Goal: Communication & Community: Answer question/provide support

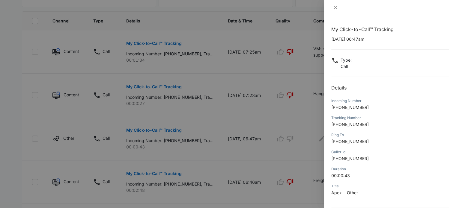
scroll to position [58, 0]
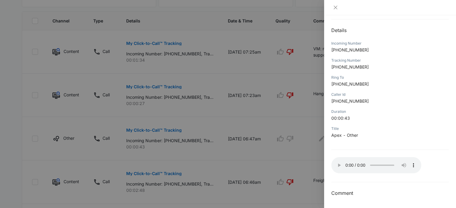
click at [312, 144] on div at bounding box center [228, 104] width 456 height 208
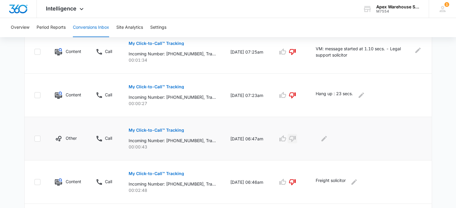
click at [296, 137] on icon "button" at bounding box center [292, 138] width 7 height 7
click at [329, 140] on button "Edit Comments" at bounding box center [324, 139] width 10 height 10
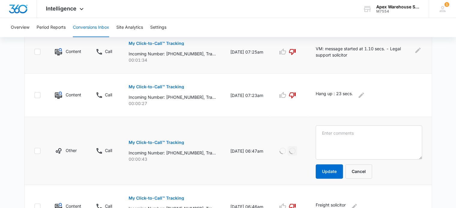
click at [348, 52] on p "VM: message started at 1.10 secs. - Legal support solicitor" at bounding box center [363, 52] width 95 height 13
click at [363, 52] on p "VM: message started at 1.10 secs. - Legal support solicitor" at bounding box center [363, 52] width 95 height 13
drag, startPoint x: 391, startPoint y: 49, endPoint x: 314, endPoint y: 45, distance: 77.1
click at [314, 45] on tr "Content Call My Click-to-Call™ Tracking Incoming Number: [PHONE_NUMBER], Tracki…" at bounding box center [228, 51] width 407 height 43
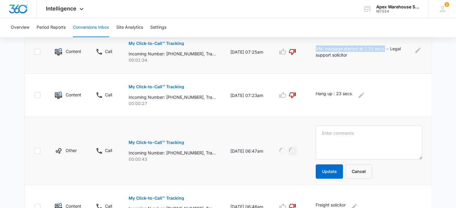
copy p "VM: message started at 1.10 secs."
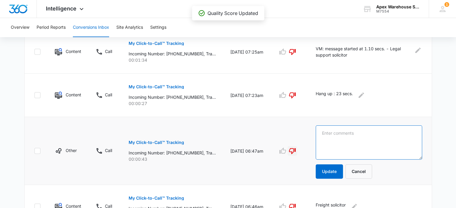
click at [349, 146] on textarea at bounding box center [369, 143] width 106 height 34
paste textarea "VM: message started at 1.10 secs."
click at [338, 132] on textarea "VM: message started at 1.10 secs." at bounding box center [369, 143] width 106 height 34
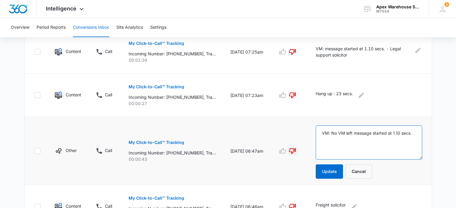
click at [409, 134] on textarea "VM: No VM left message started at 1.10 secs." at bounding box center [369, 143] width 106 height 34
type textarea "VM: No VM left message started at 39 secs."
click at [333, 175] on button "Update" at bounding box center [329, 172] width 27 height 14
click at [355, 131] on textarea "VM: No VM left message started at 39 secs." at bounding box center [369, 143] width 106 height 34
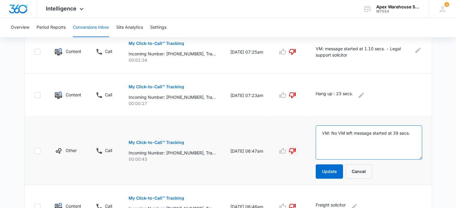
click at [355, 131] on textarea "VM: No VM left message started at 39 secs." at bounding box center [369, 143] width 106 height 34
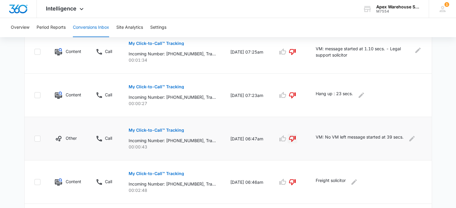
click at [355, 135] on p "VM: No VM left message started at 39 secs." at bounding box center [360, 139] width 88 height 10
copy div "VM: No VM left message started at 39 secs."
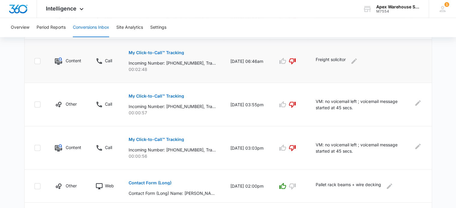
scroll to position [401, 0]
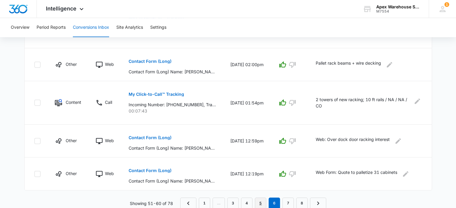
click at [261, 200] on link "5" at bounding box center [260, 203] width 11 height 11
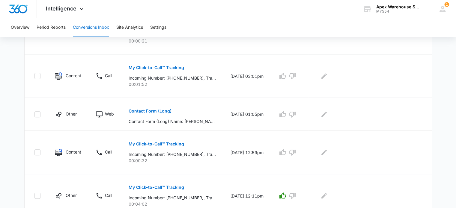
scroll to position [174, 0]
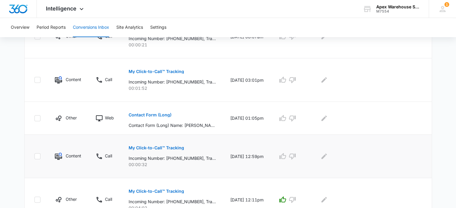
click at [160, 147] on p "My Click-to-Call™ Tracking" at bounding box center [156, 148] width 55 height 4
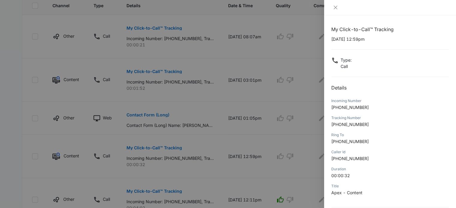
scroll to position [58, 0]
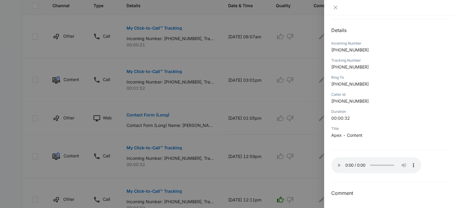
click at [312, 167] on div at bounding box center [228, 104] width 456 height 208
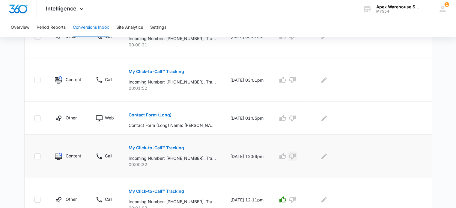
click at [296, 156] on icon "button" at bounding box center [292, 156] width 7 height 7
click at [328, 156] on icon "Edit Comments" at bounding box center [323, 156] width 7 height 7
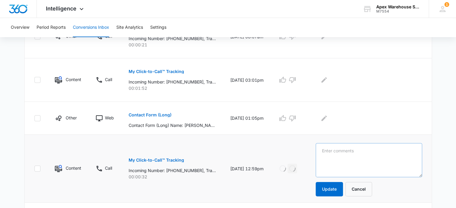
click at [334, 156] on textarea at bounding box center [369, 160] width 106 height 34
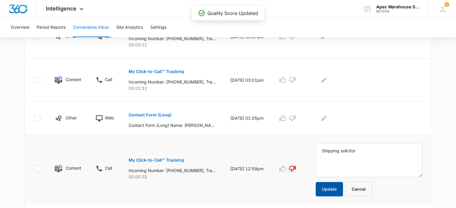
type textarea "Shipping solicitor"
click at [337, 189] on button "Update" at bounding box center [329, 189] width 27 height 14
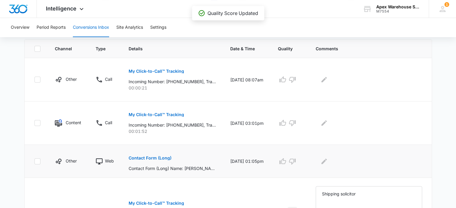
click at [163, 155] on button "Contact Form (Long)" at bounding box center [150, 158] width 43 height 14
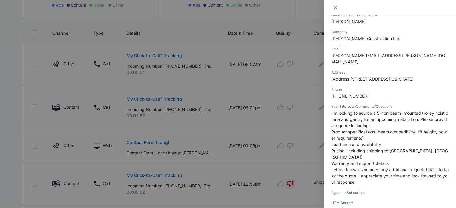
scroll to position [86, 0]
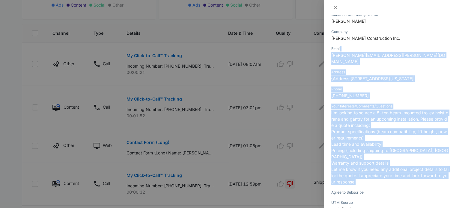
drag, startPoint x: 370, startPoint y: 171, endPoint x: 339, endPoint y: 43, distance: 131.5
click at [339, 43] on div "Contact Form (Long) [DATE] 01:05pm Type : Web Details Contact Form (Long) Name …" at bounding box center [389, 88] width 117 height 299
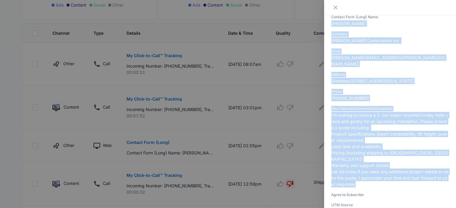
drag, startPoint x: 332, startPoint y: 20, endPoint x: 391, endPoint y: 175, distance: 166.2
click at [391, 175] on div "Contact Form (Long) [DATE] 01:05pm Type : Web Details Contact Form (Long) Name …" at bounding box center [389, 91] width 117 height 299
copy div "[PERSON_NAME] Company [PERSON_NAME] Construction Inc. Email [PERSON_NAME][EMAIL…"
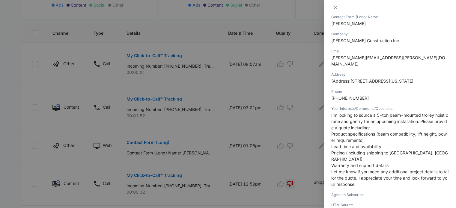
click at [298, 127] on div at bounding box center [228, 104] width 456 height 208
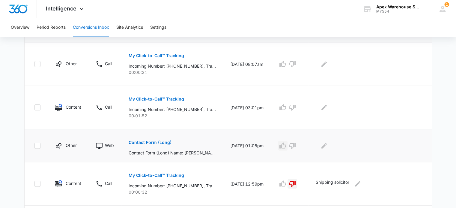
click at [286, 144] on icon "button" at bounding box center [282, 145] width 7 height 7
click at [328, 147] on icon "Edit Comments" at bounding box center [323, 145] width 7 height 7
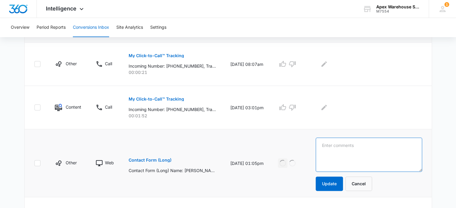
click at [334, 147] on textarea at bounding box center [369, 155] width 106 height 34
paste textarea "New racking / overhead lifting system"
type textarea "New racking / overhead lifting system"
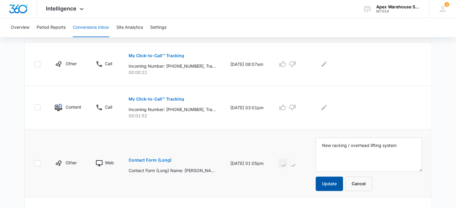
click at [339, 183] on button "Update" at bounding box center [329, 184] width 27 height 14
click at [155, 161] on p "Contact Form (Long)" at bounding box center [150, 160] width 43 height 4
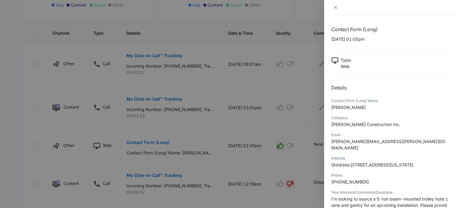
scroll to position [124, 0]
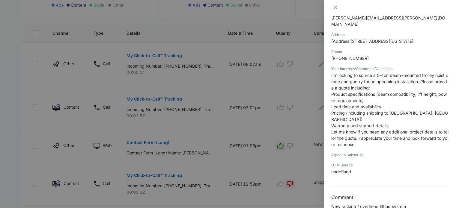
click at [312, 172] on div at bounding box center [228, 104] width 456 height 208
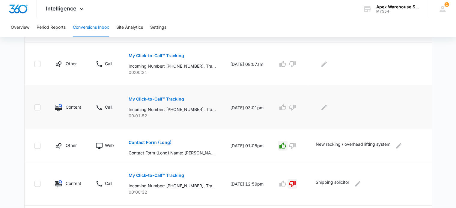
click at [170, 96] on button "My Click-to-Call™ Tracking" at bounding box center [156, 99] width 55 height 14
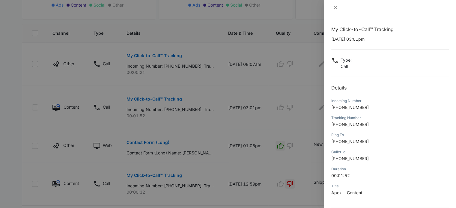
scroll to position [58, 0]
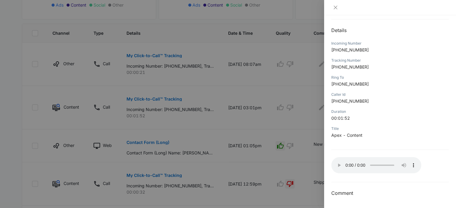
click at [275, 107] on div at bounding box center [228, 104] width 456 height 208
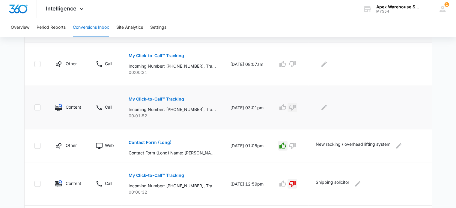
click at [297, 106] on button "button" at bounding box center [292, 108] width 10 height 10
click at [329, 110] on button "Edit Comments" at bounding box center [324, 108] width 10 height 10
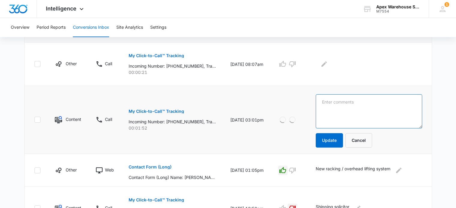
click at [336, 110] on textarea at bounding box center [369, 111] width 106 height 34
paste textarea "VM: Left voicemail for accounting - Message started at 1 min"
type textarea "VM: Left voicemail for accounting - Message started at 1 min"
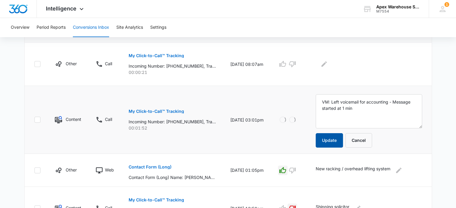
click at [336, 141] on button "Update" at bounding box center [329, 140] width 27 height 14
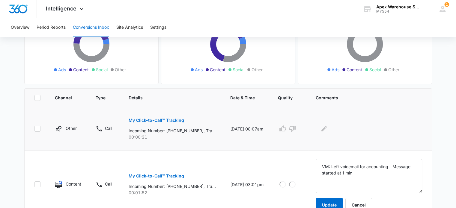
click at [168, 117] on button "My Click-to-Call™ Tracking" at bounding box center [156, 120] width 55 height 14
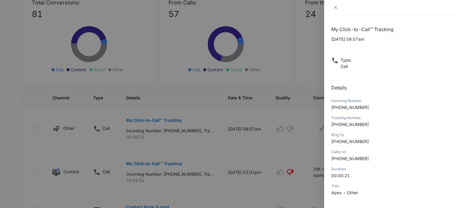
scroll to position [58, 0]
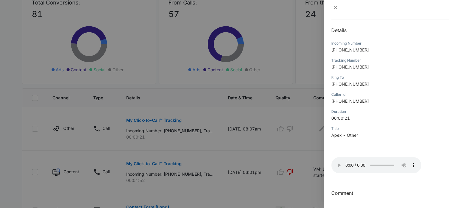
click at [297, 146] on div at bounding box center [228, 104] width 456 height 208
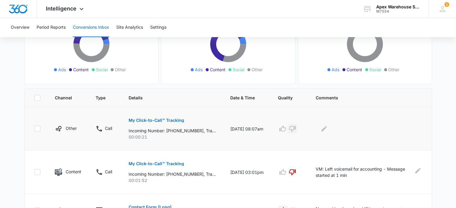
click at [296, 126] on icon "button" at bounding box center [292, 128] width 7 height 7
click at [327, 129] on icon "Edit Comments" at bounding box center [323, 128] width 5 height 5
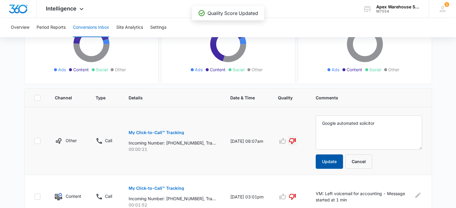
type textarea "Google automated solicitor"
click at [326, 164] on button "Update" at bounding box center [329, 162] width 27 height 14
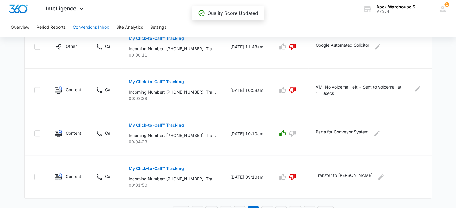
scroll to position [447, 0]
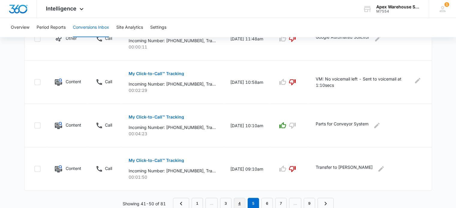
click at [243, 203] on link "4" at bounding box center [239, 203] width 11 height 11
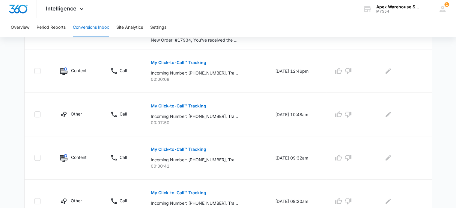
scroll to position [401, 0]
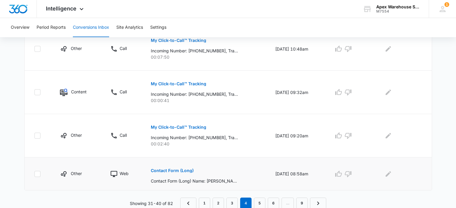
click at [184, 169] on p "Contact Form (Long)" at bounding box center [172, 171] width 43 height 4
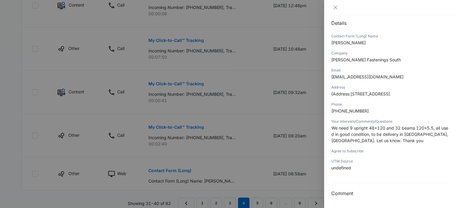
scroll to position [65, 0]
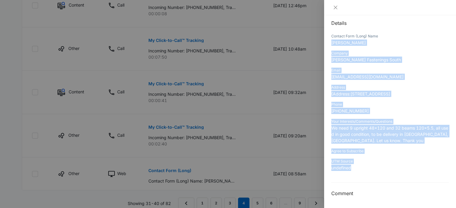
drag, startPoint x: 361, startPoint y: 168, endPoint x: 329, endPoint y: 42, distance: 129.8
click at [329, 42] on div "Contact Form (Long) [DATE] 08:58am Type : Web Details Contact Form (Long) Name …" at bounding box center [390, 111] width 132 height 193
copy div "[PERSON_NAME] Company [PERSON_NAME] Fastenings South Email [EMAIL_ADDRESS][DOMA…"
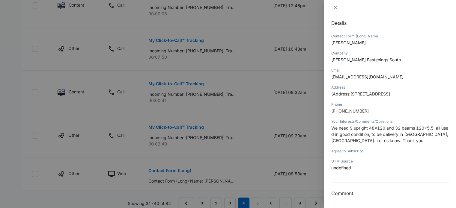
click at [253, 145] on div at bounding box center [228, 104] width 456 height 208
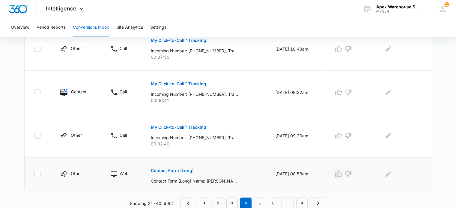
click at [342, 172] on icon "button" at bounding box center [338, 174] width 7 height 6
click at [391, 172] on icon "Edit Comments" at bounding box center [387, 173] width 5 height 5
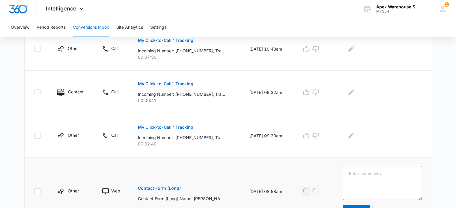
paste textarea "Used pallet racking; uprights and beams"
type textarea "Used pallet racking; uprights and beams"
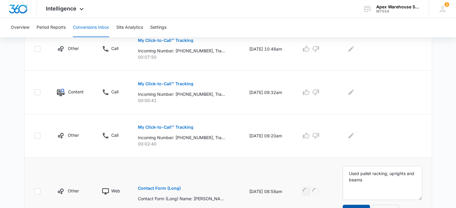
click at [362, 206] on button "Update" at bounding box center [356, 212] width 27 height 14
click at [181, 127] on p "My Click-to-Call™ Tracking" at bounding box center [165, 127] width 55 height 4
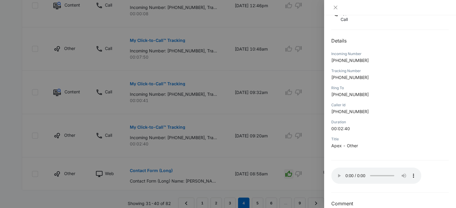
scroll to position [58, 0]
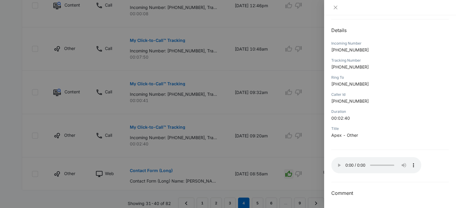
click at [278, 97] on div at bounding box center [228, 104] width 456 height 208
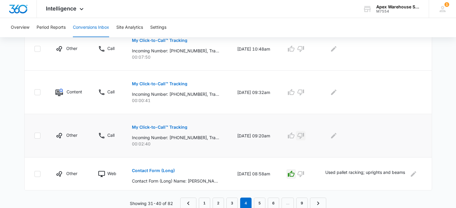
click at [304, 134] on icon "button" at bounding box center [300, 136] width 7 height 6
click at [337, 137] on icon "Edit Comments" at bounding box center [333, 135] width 7 height 7
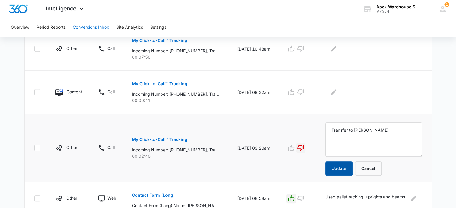
type textarea "Transfer to [PERSON_NAME]"
click at [339, 169] on button "Update" at bounding box center [338, 169] width 27 height 14
click at [161, 79] on button "My Click-to-Call™ Tracking" at bounding box center [159, 84] width 55 height 14
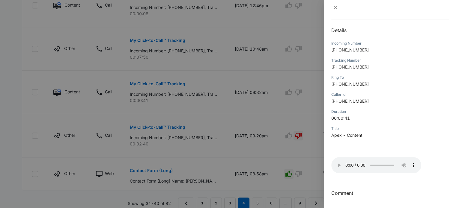
click at [312, 182] on div at bounding box center [228, 104] width 456 height 208
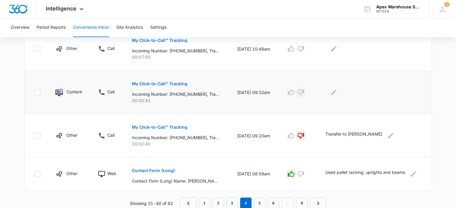
click at [304, 91] on icon "button" at bounding box center [300, 92] width 7 height 7
drag, startPoint x: 338, startPoint y: 98, endPoint x: 337, endPoint y: 95, distance: 3.1
click at [338, 97] on td at bounding box center [374, 92] width 113 height 43
click at [337, 94] on icon "Edit Comments" at bounding box center [333, 92] width 7 height 7
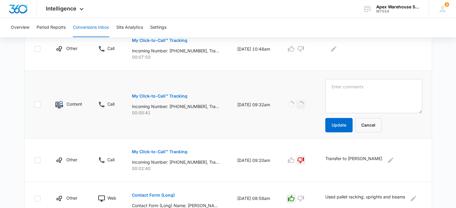
click at [337, 94] on textarea at bounding box center [373, 96] width 97 height 34
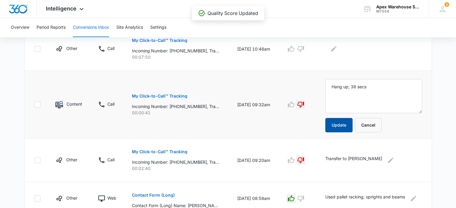
type textarea "Hang up; 38 secs"
click at [340, 126] on button "Update" at bounding box center [338, 125] width 27 height 14
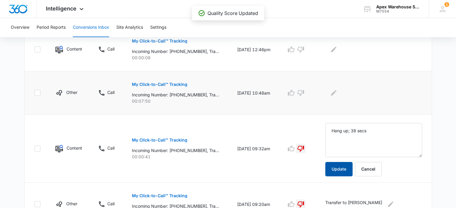
scroll to position [371, 0]
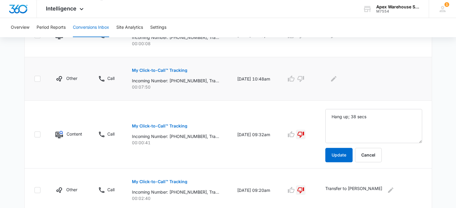
click at [173, 69] on p "My Click-to-Call™ Tracking" at bounding box center [159, 70] width 55 height 4
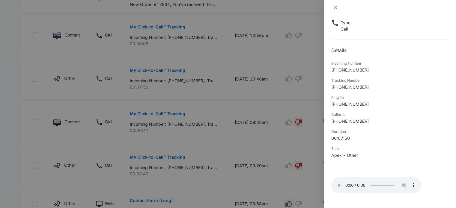
scroll to position [58, 0]
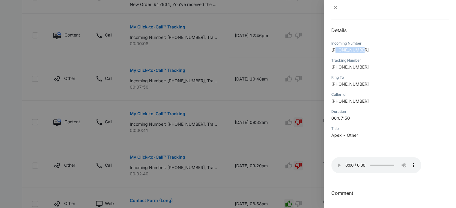
drag, startPoint x: 337, startPoint y: 48, endPoint x: 380, endPoint y: 49, distance: 42.6
click at [380, 49] on p "[PHONE_NUMBER]" at bounding box center [389, 50] width 117 height 6
copy span "4807721884"
click at [289, 76] on div at bounding box center [228, 104] width 456 height 208
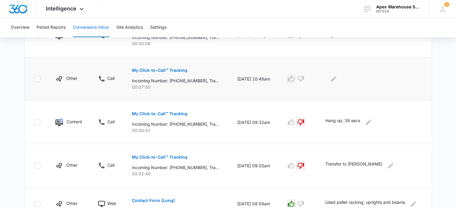
click at [296, 82] on button "button" at bounding box center [291, 79] width 10 height 10
click at [337, 80] on icon "Edit Comments" at bounding box center [333, 78] width 7 height 7
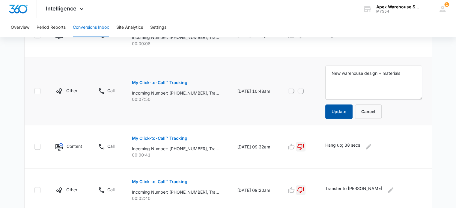
type textarea "New warehouse design + materials"
click at [345, 109] on button "Update" at bounding box center [338, 112] width 27 height 14
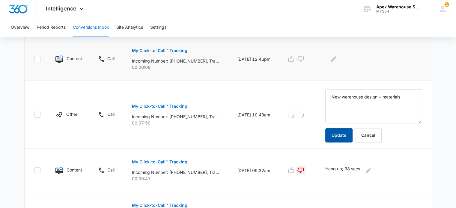
scroll to position [311, 0]
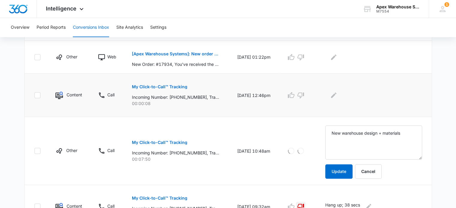
click at [169, 82] on button "My Click-to-Call™ Tracking" at bounding box center [159, 87] width 55 height 14
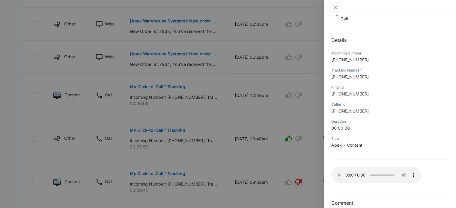
scroll to position [58, 0]
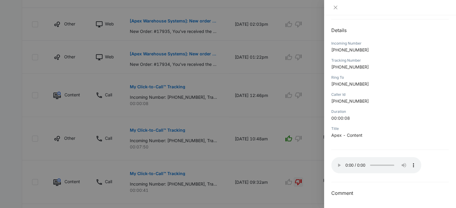
click at [306, 156] on div at bounding box center [228, 104] width 456 height 208
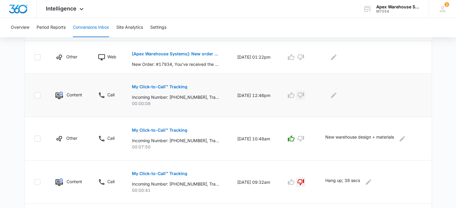
click at [304, 95] on icon "button" at bounding box center [300, 96] width 7 height 6
click at [335, 95] on icon "Edit Comments" at bounding box center [333, 95] width 5 height 5
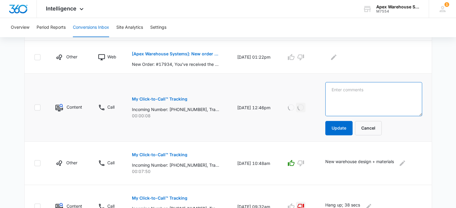
click at [335, 95] on textarea at bounding box center [373, 99] width 97 height 34
click at [336, 92] on textarea "hang up at 3 seconds." at bounding box center [373, 99] width 97 height 34
type textarea "hang up at 3 seconds."
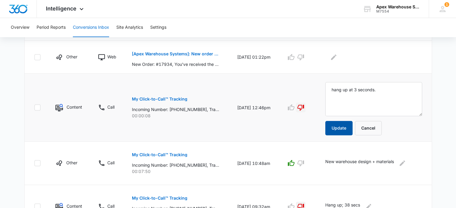
click at [345, 128] on button "Update" at bounding box center [338, 128] width 27 height 14
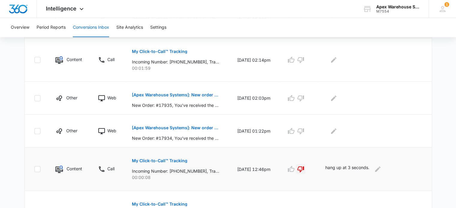
scroll to position [235, 0]
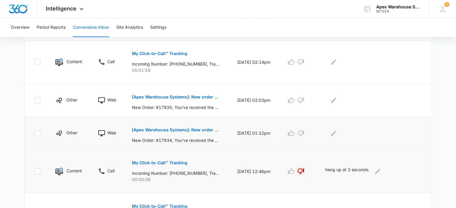
click at [179, 130] on p "[Apex Warehouse Systems]: New order #17934" at bounding box center [175, 130] width 87 height 4
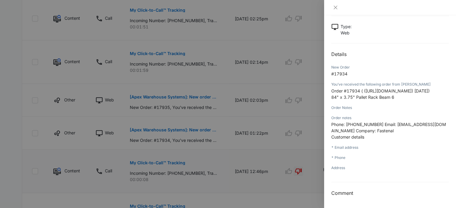
scroll to position [46, 0]
click at [295, 96] on div at bounding box center [228, 104] width 456 height 208
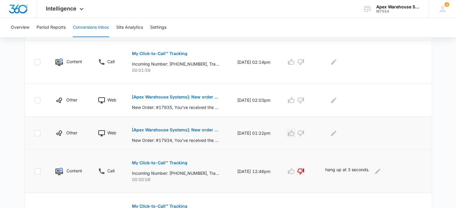
click at [295, 132] on icon "button" at bounding box center [290, 133] width 7 height 7
click at [337, 133] on icon "Edit Comments" at bounding box center [333, 133] width 7 height 7
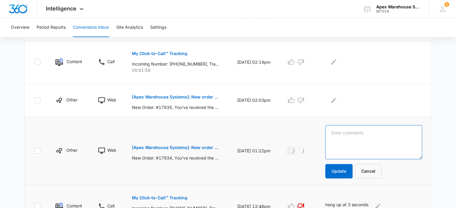
click at [337, 133] on textarea at bounding box center [373, 142] width 97 height 34
paste textarea "RFQ: Pallet beams"
type textarea "RFQ: Pallet beams"
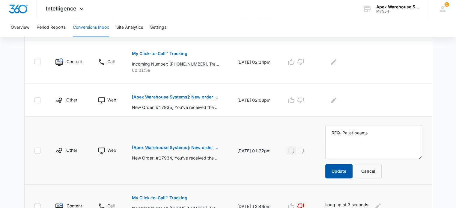
click at [341, 169] on button "Update" at bounding box center [338, 171] width 27 height 14
click at [194, 95] on p "[Apex Warehouse Systems]: New order #17935" at bounding box center [175, 97] width 87 height 4
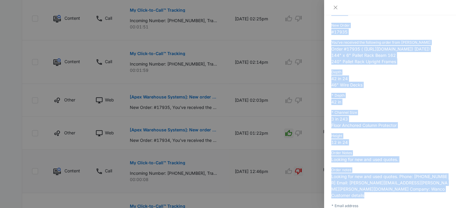
scroll to position [54, 0]
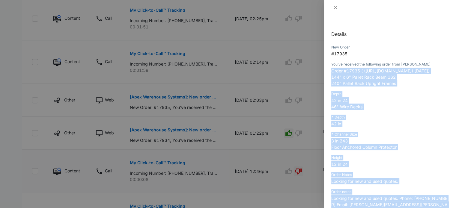
drag, startPoint x: 373, startPoint y: 138, endPoint x: 329, endPoint y: 71, distance: 79.1
click at [329, 71] on div "[Apex Warehouse Systems]: New order #17935 [DATE] 02:03pm Type : Web Details Ne…" at bounding box center [390, 111] width 132 height 193
copy div "Order #17935 ( ([URL][DOMAIN_NAME]) [DATE]) 144" x 6" Pallet Rack Beam 162 240"…"
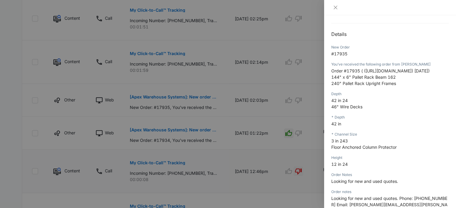
click at [315, 156] on div at bounding box center [228, 104] width 456 height 208
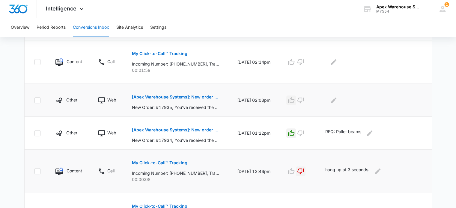
click at [294, 100] on icon "button" at bounding box center [291, 100] width 7 height 6
click at [337, 100] on icon "Edit Comments" at bounding box center [333, 100] width 7 height 7
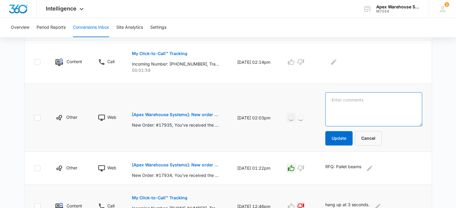
click at [343, 103] on textarea at bounding box center [373, 109] width 97 height 34
drag, startPoint x: 368, startPoint y: 109, endPoint x: 371, endPoint y: 129, distance: 20.3
paste textarea "RFQ: New and used (beams, uprights, wire decks, column protectors)"
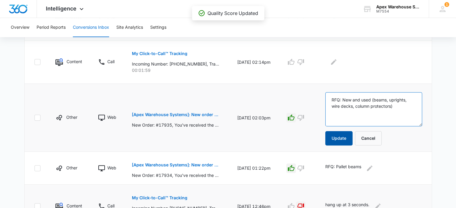
type textarea "RFQ: New and used (beams, uprights, wire decks, column protectors)"
click at [343, 137] on button "Update" at bounding box center [338, 138] width 27 height 14
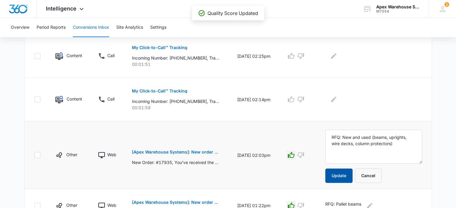
scroll to position [145, 0]
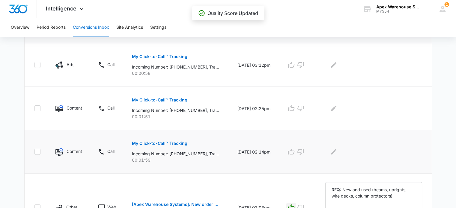
click at [176, 142] on p "My Click-to-Call™ Tracking" at bounding box center [159, 143] width 55 height 4
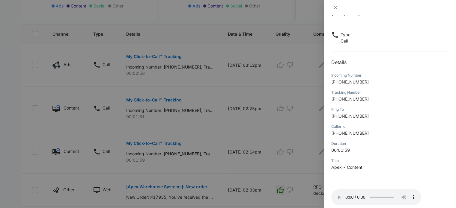
scroll to position [58, 0]
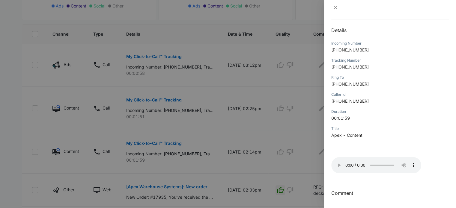
click at [288, 139] on div at bounding box center [228, 104] width 456 height 208
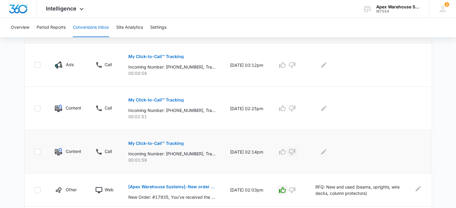
drag, startPoint x: 298, startPoint y: 153, endPoint x: 317, endPoint y: 153, distance: 18.3
click at [296, 153] on icon "button" at bounding box center [291, 151] width 7 height 7
click at [327, 151] on icon "Edit Comments" at bounding box center [323, 151] width 7 height 7
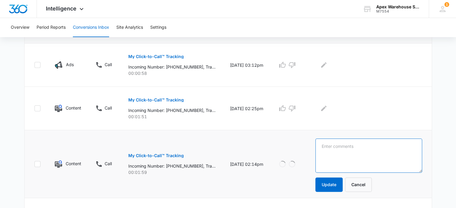
click at [328, 151] on textarea at bounding box center [368, 156] width 106 height 34
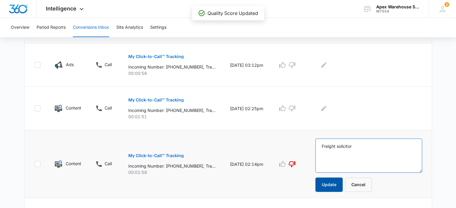
type textarea "Freight solicitor"
click at [342, 186] on button "Update" at bounding box center [328, 185] width 27 height 14
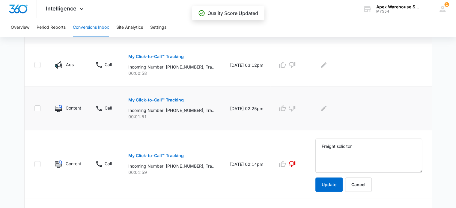
click at [166, 103] on button "My Click-to-Call™ Tracking" at bounding box center [155, 100] width 55 height 14
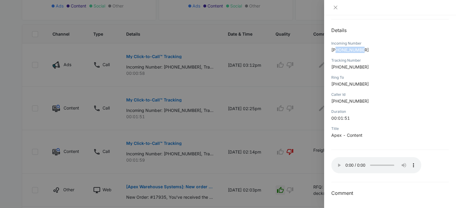
drag, startPoint x: 337, startPoint y: 48, endPoint x: 375, endPoint y: 57, distance: 39.1
click at [376, 57] on div "Incoming Number [PHONE_NUMBER]" at bounding box center [389, 48] width 117 height 17
copy span "4844697627"
click at [303, 131] on div at bounding box center [228, 104] width 456 height 208
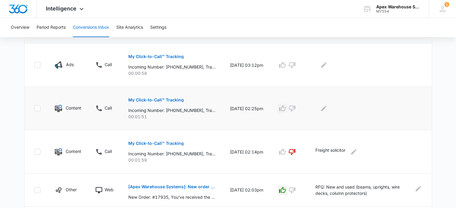
click at [286, 108] on icon "button" at bounding box center [282, 108] width 7 height 7
click at [328, 104] on button "Edit Comments" at bounding box center [324, 109] width 10 height 10
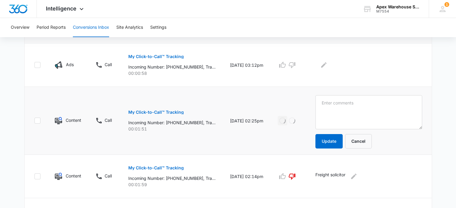
click at [341, 108] on textarea at bounding box center [368, 112] width 106 height 34
type textarea "4844697627"
click at [337, 99] on textarea "4844697627" at bounding box center [368, 112] width 106 height 34
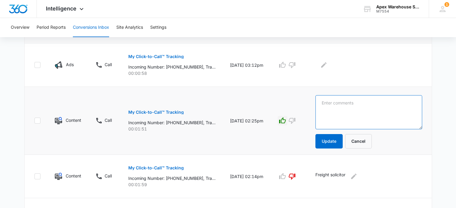
paste textarea "VM: VM left. Message started at 1 min. Push back racking"
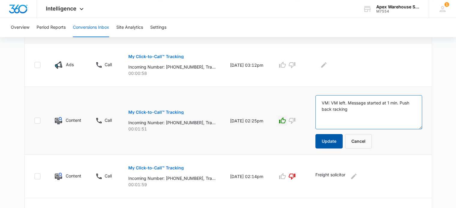
type textarea "VM: VM left. Message started at 1 min. Push back racking"
click at [332, 141] on button "Update" at bounding box center [328, 141] width 27 height 14
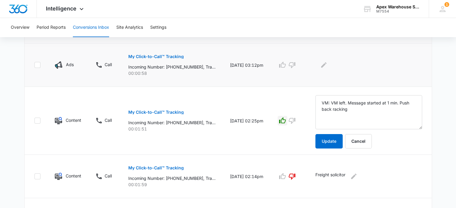
click at [162, 58] on p "My Click-to-Call™ Tracking" at bounding box center [155, 57] width 55 height 4
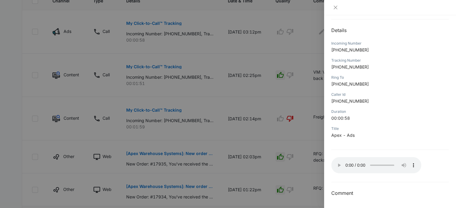
click at [301, 150] on div at bounding box center [228, 104] width 456 height 208
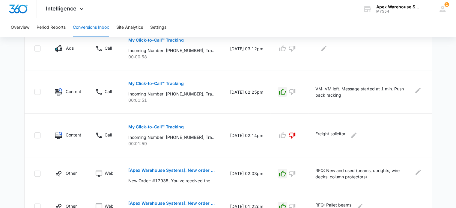
scroll to position [149, 0]
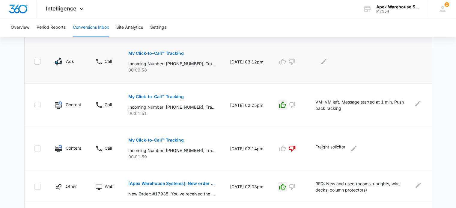
click at [287, 66] on td at bounding box center [289, 61] width 38 height 43
drag, startPoint x: 291, startPoint y: 63, endPoint x: 317, endPoint y: 63, distance: 25.2
click at [287, 63] on button "button" at bounding box center [283, 62] width 10 height 10
click at [327, 62] on icon "Edit Comments" at bounding box center [323, 61] width 7 height 7
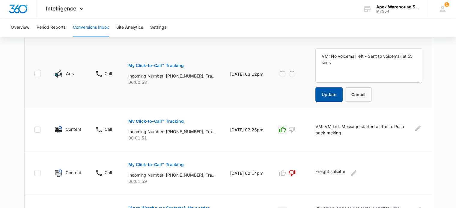
type textarea "VM: No voicemail left - Sent to voicemail at 55 secs"
drag, startPoint x: 332, startPoint y: 97, endPoint x: 313, endPoint y: 100, distance: 19.8
click at [332, 97] on button "Update" at bounding box center [328, 95] width 27 height 14
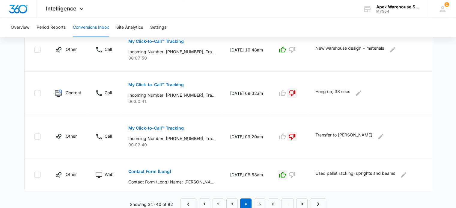
scroll to position [426, 0]
click at [233, 199] on link "3" at bounding box center [231, 203] width 11 height 11
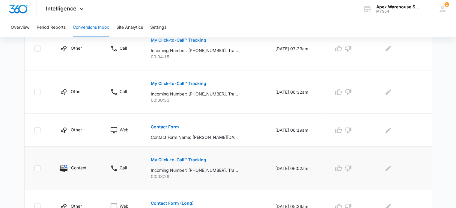
scroll to position [401, 0]
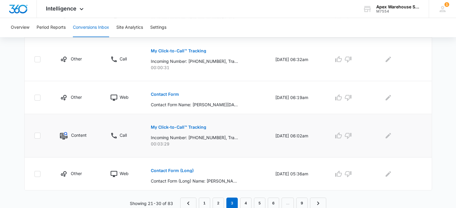
click at [189, 123] on button "My Click-to-Call™ Tracking" at bounding box center [178, 127] width 55 height 14
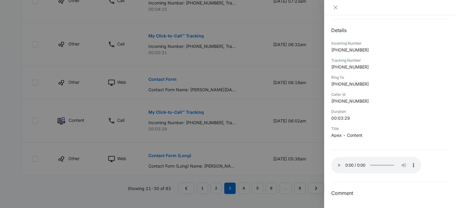
scroll to position [424, 0]
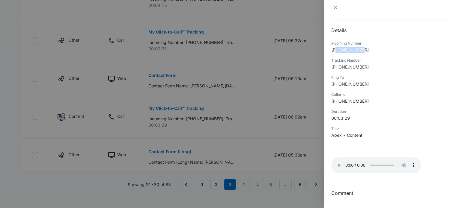
drag, startPoint x: 336, startPoint y: 48, endPoint x: 381, endPoint y: 56, distance: 46.3
click at [381, 56] on div "Incoming Number [PHONE_NUMBER]" at bounding box center [389, 48] width 117 height 17
copy span "8288064621"
click at [259, 115] on div at bounding box center [228, 104] width 456 height 208
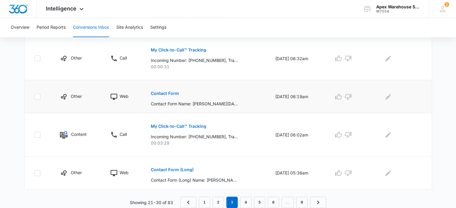
scroll to position [401, 0]
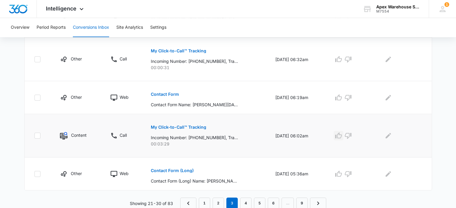
click at [341, 135] on icon "button" at bounding box center [338, 135] width 7 height 6
click at [389, 135] on icon "Edit Comments" at bounding box center [388, 135] width 7 height 7
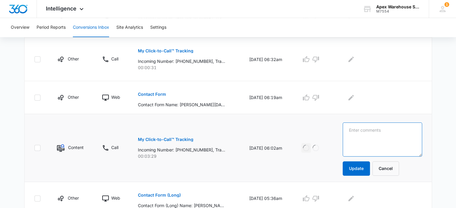
click at [390, 138] on textarea at bounding box center [382, 140] width 79 height 34
paste textarea "New racking: emailing [PERSON_NAME] details"
type textarea "New racking: emailing [PERSON_NAME] details"
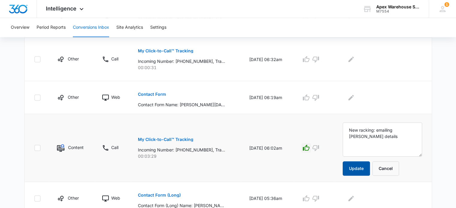
click at [364, 172] on button "Update" at bounding box center [356, 169] width 27 height 14
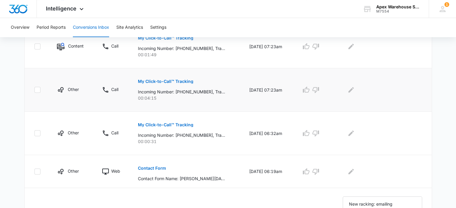
scroll to position [341, 0]
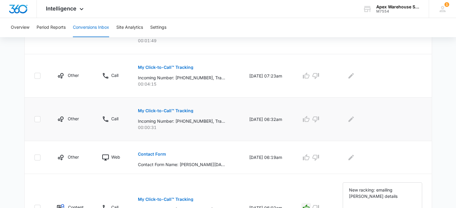
click at [187, 109] on p "My Click-to-Call™ Tracking" at bounding box center [165, 111] width 55 height 4
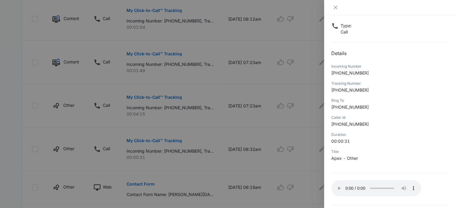
scroll to position [58, 0]
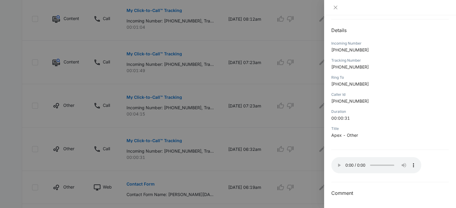
click at [296, 165] on div at bounding box center [228, 104] width 456 height 208
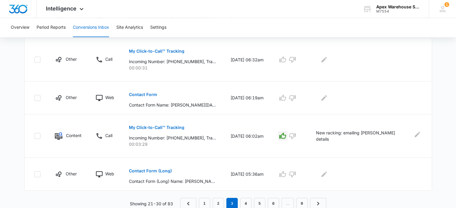
scroll to position [401, 0]
drag, startPoint x: 313, startPoint y: 176, endPoint x: 351, endPoint y: 176, distance: 38.7
click at [297, 176] on button "button" at bounding box center [292, 174] width 10 height 10
click at [296, 57] on icon "button" at bounding box center [292, 60] width 7 height 6
click at [301, 176] on div "Loading Loading" at bounding box center [289, 174] width 23 height 10
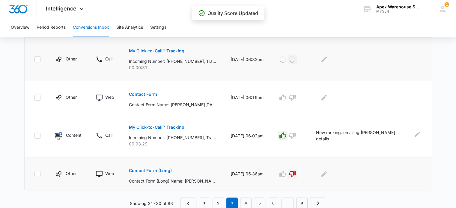
click at [296, 176] on icon "button" at bounding box center [292, 174] width 7 height 7
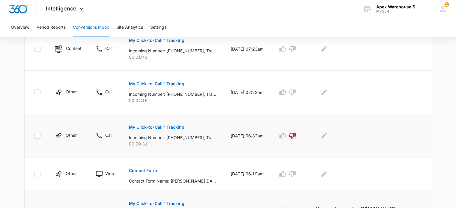
scroll to position [311, 0]
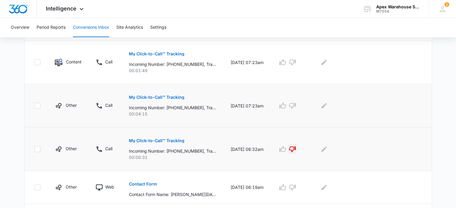
click at [172, 94] on button "My Click-to-Call™ Tracking" at bounding box center [156, 97] width 55 height 14
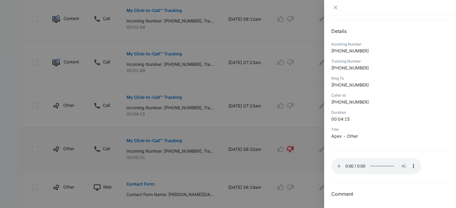
scroll to position [58, 0]
click at [281, 175] on div at bounding box center [228, 104] width 456 height 208
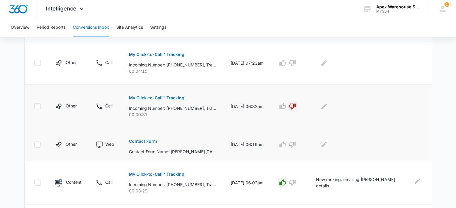
scroll to position [341, 0]
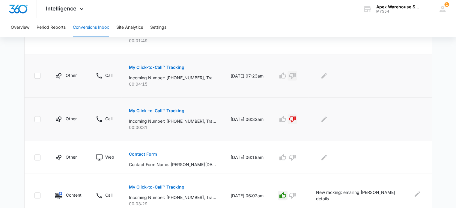
click at [296, 73] on icon "button" at bounding box center [292, 75] width 7 height 7
click at [329, 73] on button "Edit Comments" at bounding box center [324, 76] width 10 height 10
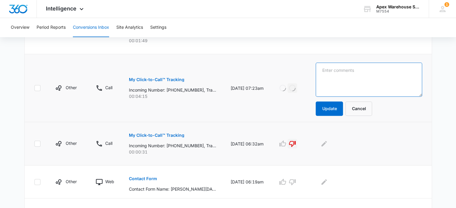
click at [339, 76] on textarea at bounding box center [369, 80] width 106 height 34
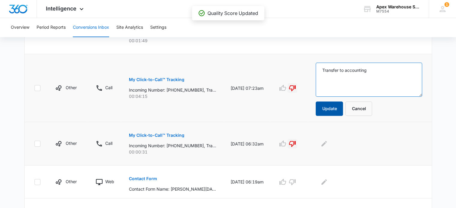
type textarea "Transfer to accounting"
click at [343, 109] on button "Update" at bounding box center [329, 109] width 27 height 14
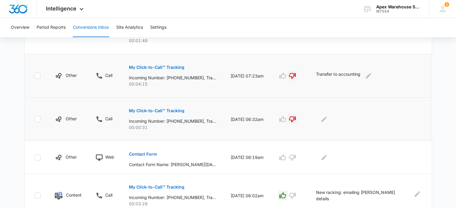
click at [168, 111] on p "My Click-to-Call™ Tracking" at bounding box center [156, 111] width 55 height 4
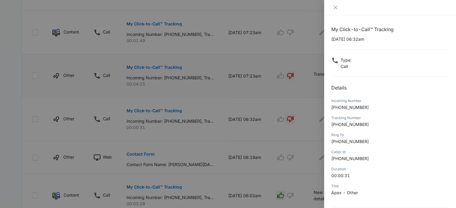
scroll to position [58, 0]
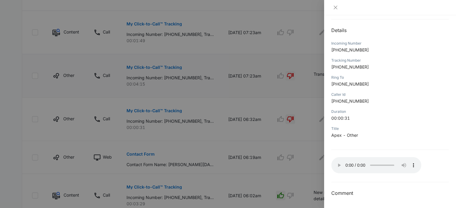
click at [315, 165] on div at bounding box center [228, 104] width 456 height 208
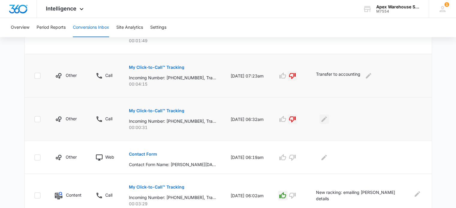
click at [329, 123] on button "Edit Comments" at bounding box center [324, 119] width 10 height 10
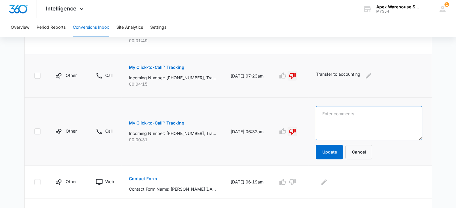
click at [343, 123] on textarea at bounding box center [369, 123] width 106 height 34
type textarea "Automated google solicitor"
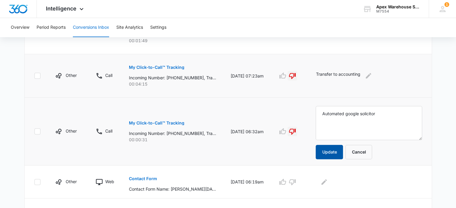
click at [343, 153] on button "Update" at bounding box center [329, 152] width 27 height 14
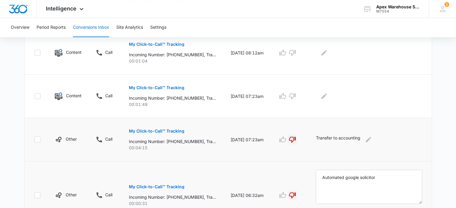
scroll to position [260, 0]
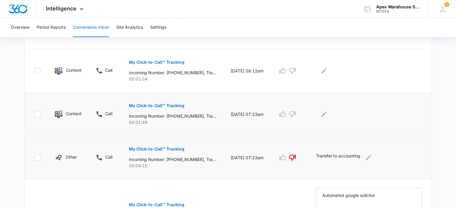
click at [168, 105] on p "My Click-to-Call™ Tracking" at bounding box center [156, 106] width 55 height 4
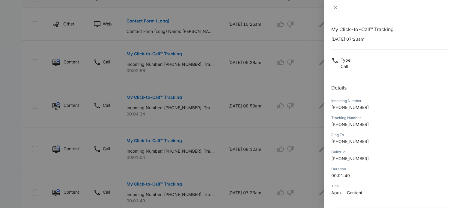
scroll to position [58, 0]
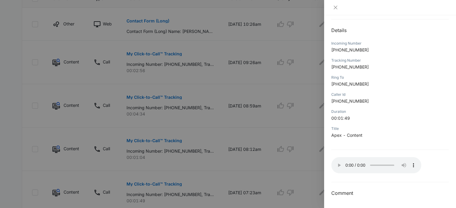
click at [300, 130] on div at bounding box center [228, 104] width 456 height 208
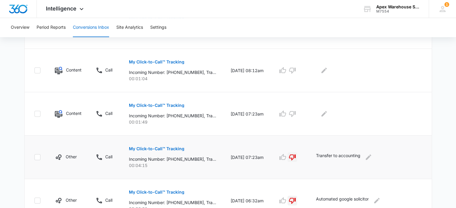
scroll to position [260, 0]
click at [286, 115] on icon "button" at bounding box center [282, 113] width 7 height 6
click at [328, 115] on icon "Edit Comments" at bounding box center [323, 113] width 7 height 7
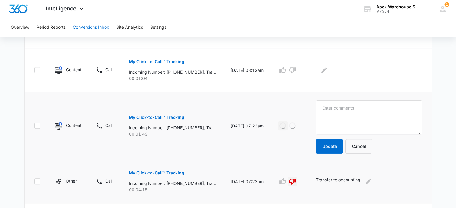
click at [343, 115] on textarea at bounding box center [369, 117] width 106 height 34
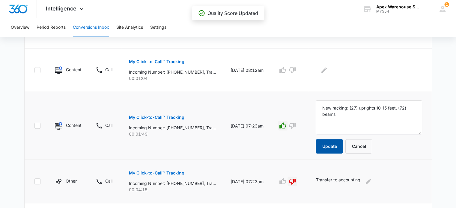
type textarea "New racking: (27) uprights 10-15 feet, (72) beams"
click at [343, 152] on button "Update" at bounding box center [329, 146] width 27 height 14
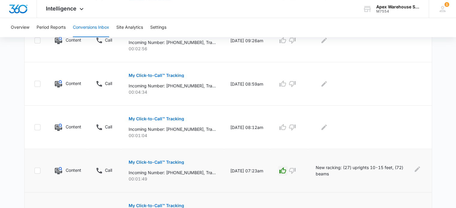
scroll to position [183, 0]
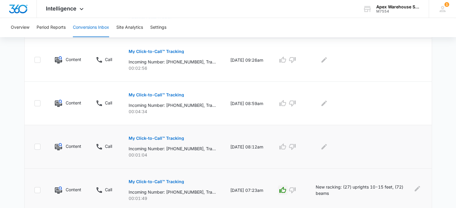
click at [151, 139] on p "My Click-to-Call™ Tracking" at bounding box center [156, 138] width 55 height 4
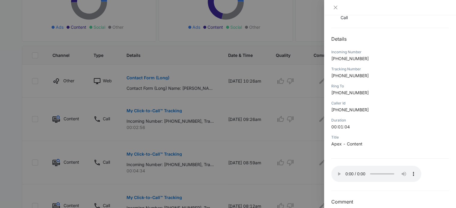
scroll to position [58, 0]
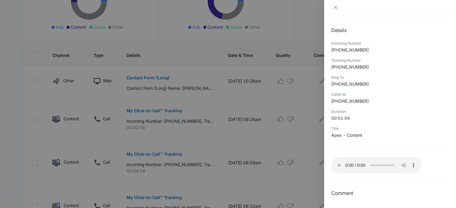
drag, startPoint x: 249, startPoint y: 85, endPoint x: 308, endPoint y: 169, distance: 103.1
click at [249, 85] on div at bounding box center [228, 104] width 456 height 208
click at [308, 169] on div at bounding box center [228, 104] width 456 height 208
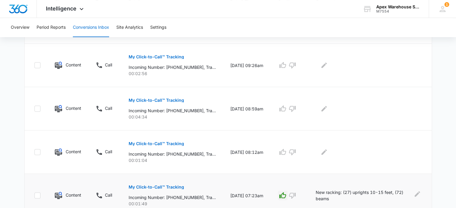
scroll to position [184, 0]
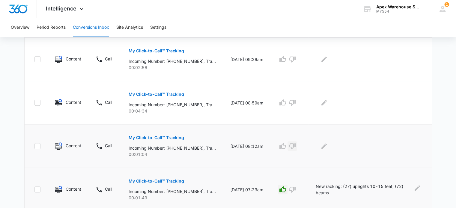
click at [296, 148] on icon "button" at bounding box center [292, 146] width 7 height 7
click at [329, 148] on button "Edit Comments" at bounding box center [324, 146] width 10 height 10
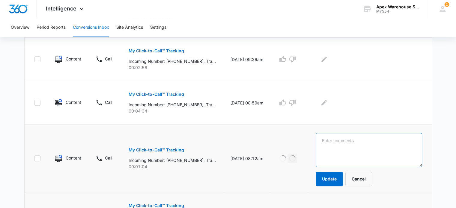
click at [336, 148] on textarea at bounding box center [369, 150] width 106 height 34
type textarea "Shipping solicitor"
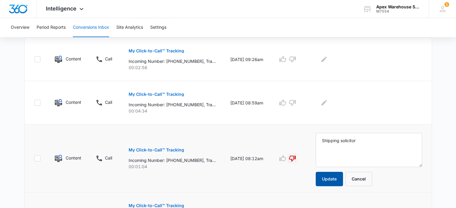
click at [340, 182] on button "Update" at bounding box center [329, 179] width 27 height 14
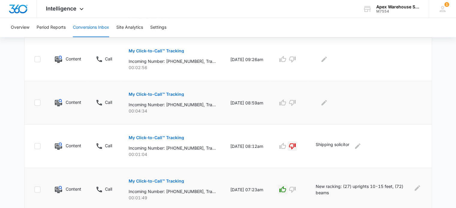
click at [171, 97] on button "My Click-to-Call™ Tracking" at bounding box center [156, 94] width 55 height 14
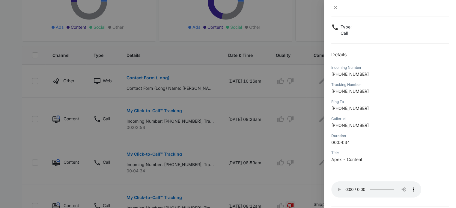
scroll to position [58, 0]
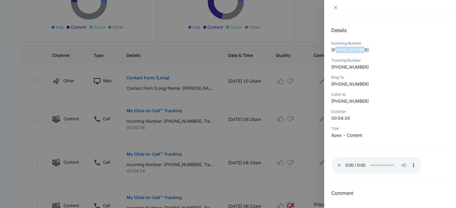
drag, startPoint x: 337, startPoint y: 48, endPoint x: 373, endPoint y: 54, distance: 36.5
click at [373, 54] on div "Incoming Number [PHONE_NUMBER]" at bounding box center [389, 48] width 117 height 17
copy span "7208549241"
drag, startPoint x: 288, startPoint y: 92, endPoint x: 271, endPoint y: 147, distance: 57.3
click at [271, 147] on div at bounding box center [228, 104] width 456 height 208
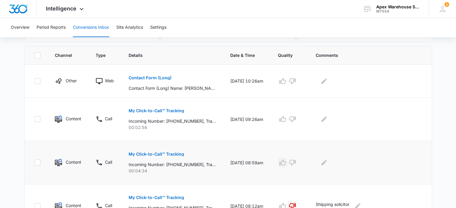
click at [286, 162] on icon "button" at bounding box center [282, 162] width 7 height 6
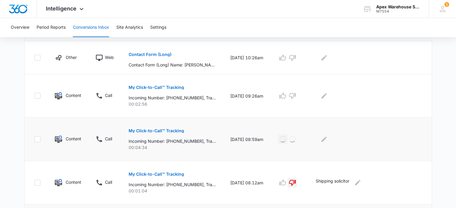
scroll to position [147, 0]
click at [328, 141] on icon "Edit Comments" at bounding box center [323, 139] width 7 height 7
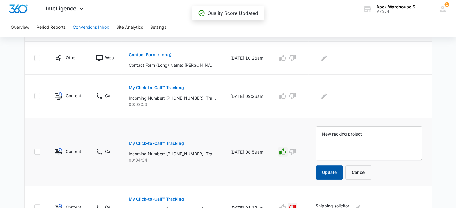
type textarea "New racking project"
click at [329, 174] on button "Update" at bounding box center [329, 172] width 27 height 14
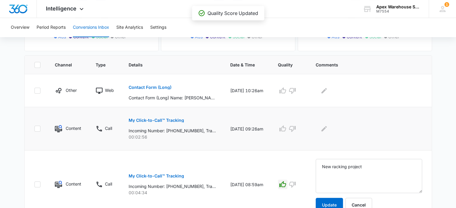
click at [179, 119] on p "My Click-to-Call™ Tracking" at bounding box center [156, 120] width 55 height 4
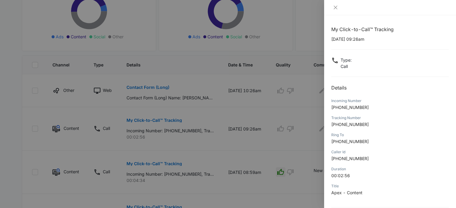
scroll to position [58, 0]
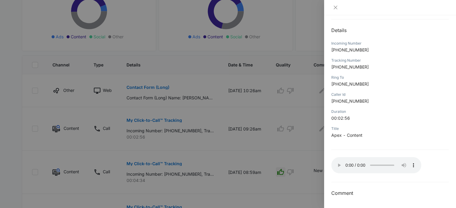
click at [291, 142] on div at bounding box center [228, 104] width 456 height 208
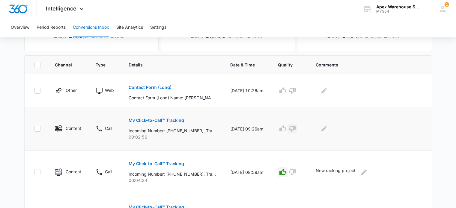
click at [297, 129] on button "button" at bounding box center [292, 129] width 10 height 10
click at [328, 130] on icon "Edit Comments" at bounding box center [323, 128] width 7 height 7
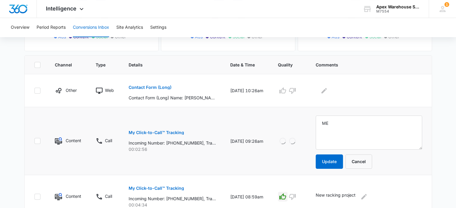
type textarea "M"
click at [356, 126] on textarea "Left message for [PERSON_NAME]" at bounding box center [369, 133] width 106 height 34
type textarea "Left message for [PERSON_NAME]"
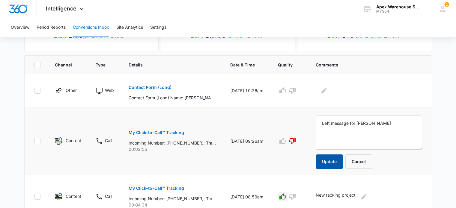
click at [334, 159] on button "Update" at bounding box center [329, 162] width 27 height 14
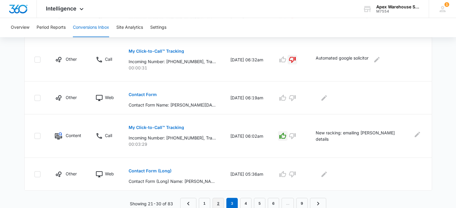
click at [218, 203] on link "2" at bounding box center [218, 203] width 11 height 11
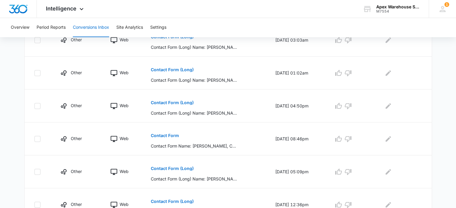
scroll to position [359, 0]
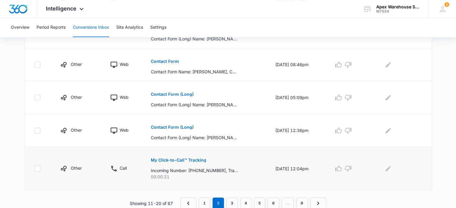
click at [189, 162] on p "My Click-to-Call™ Tracking" at bounding box center [178, 160] width 55 height 4
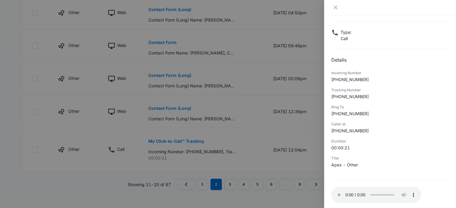
scroll to position [28, 0]
click at [288, 172] on div at bounding box center [228, 104] width 456 height 208
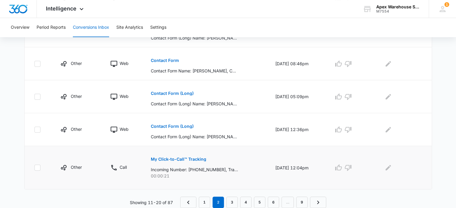
scroll to position [359, 0]
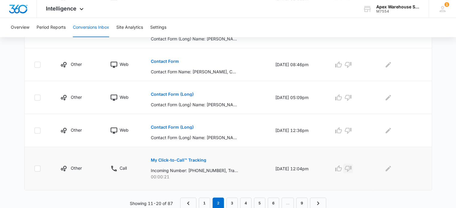
click at [352, 169] on icon "button" at bounding box center [347, 168] width 7 height 7
click at [391, 169] on icon "Edit Comments" at bounding box center [388, 168] width 7 height 7
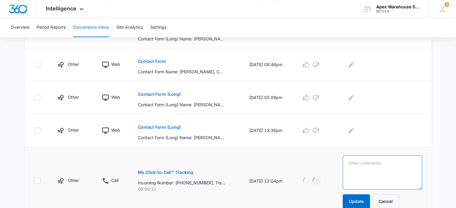
click at [391, 169] on textarea at bounding box center [382, 173] width 79 height 34
paste textarea "Hang up at 18 secs."
type textarea "Hang up at 18 secs."
click at [362, 199] on button "Update" at bounding box center [356, 202] width 27 height 14
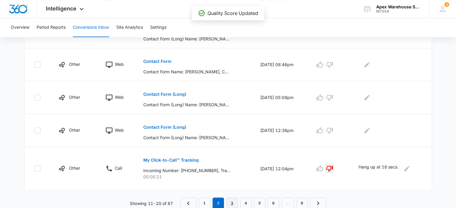
click at [234, 201] on link "3" at bounding box center [231, 203] width 11 height 11
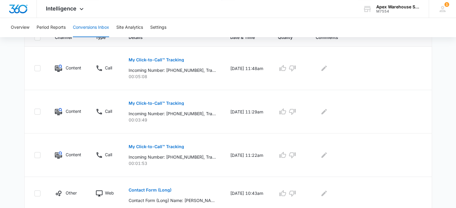
scroll to position [412, 0]
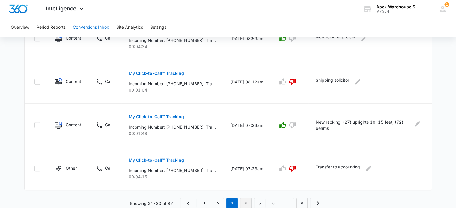
click at [244, 199] on link "4" at bounding box center [245, 203] width 11 height 11
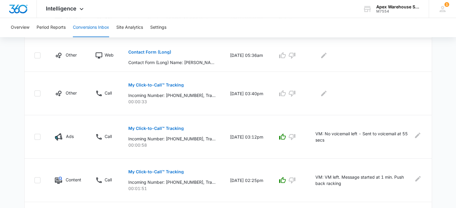
scroll to position [391, 0]
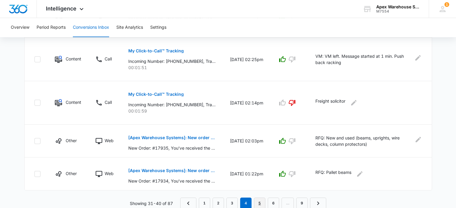
click at [259, 201] on link "5" at bounding box center [259, 203] width 11 height 11
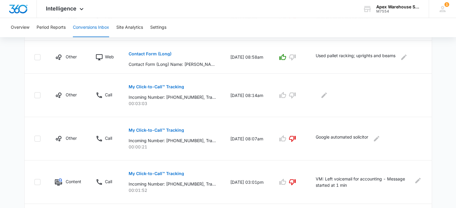
scroll to position [412, 0]
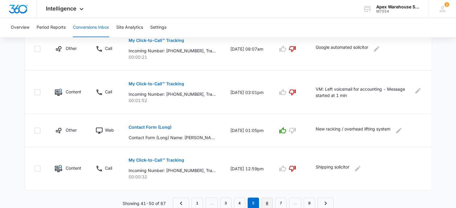
click at [267, 201] on link "6" at bounding box center [266, 203] width 11 height 11
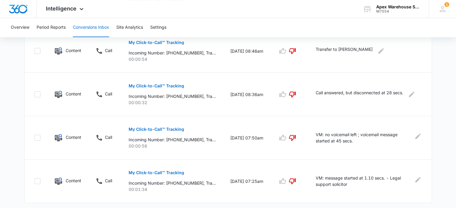
scroll to position [433, 0]
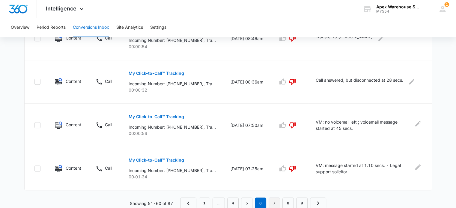
click at [272, 204] on link "7" at bounding box center [274, 203] width 11 height 11
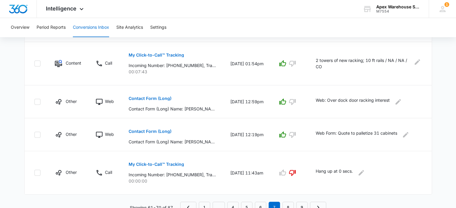
scroll to position [401, 0]
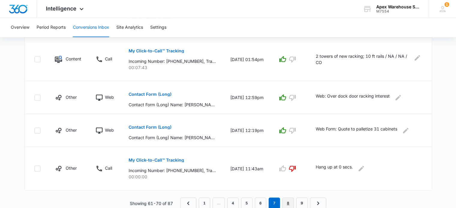
click at [288, 203] on link "8" at bounding box center [287, 203] width 11 height 11
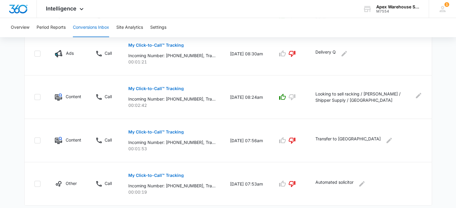
scroll to position [422, 0]
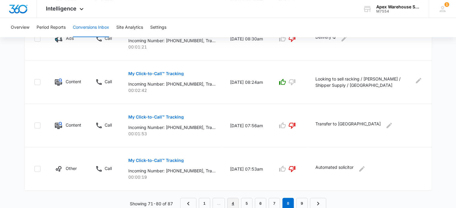
click at [236, 205] on link "4" at bounding box center [232, 203] width 11 height 11
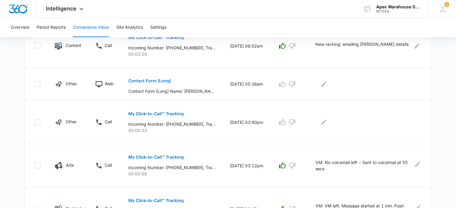
scroll to position [211, 0]
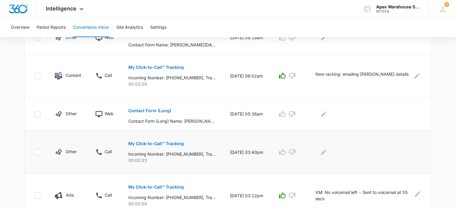
click at [171, 144] on p "My Click-to-Call™ Tracking" at bounding box center [155, 144] width 55 height 4
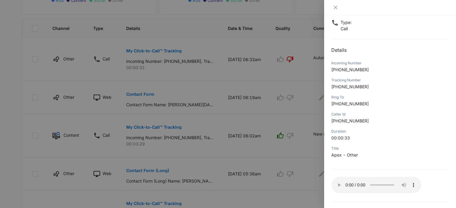
scroll to position [58, 0]
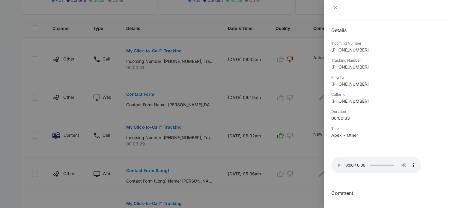
click at [263, 176] on div at bounding box center [228, 104] width 456 height 208
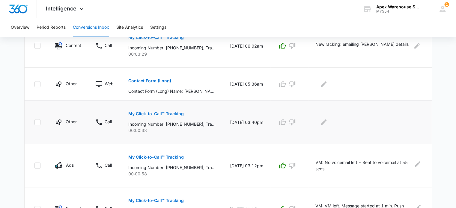
scroll to position [211, 0]
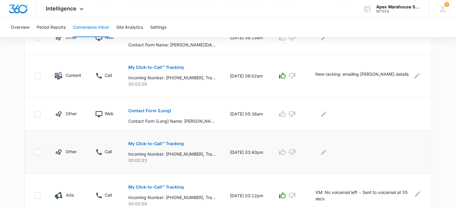
click at [301, 153] on div at bounding box center [289, 152] width 23 height 10
click at [295, 152] on icon "button" at bounding box center [292, 153] width 7 height 6
click at [327, 155] on icon "Edit Comments" at bounding box center [323, 152] width 7 height 7
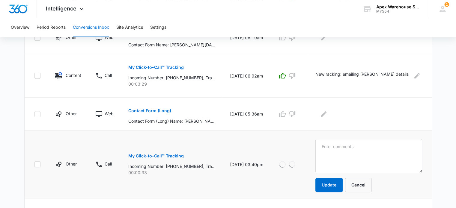
click at [331, 155] on textarea at bounding box center [368, 156] width 106 height 34
type textarea "hang up at 33 secs."
click at [338, 186] on button "Update" at bounding box center [328, 185] width 27 height 14
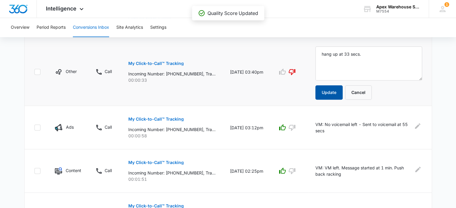
scroll to position [415, 0]
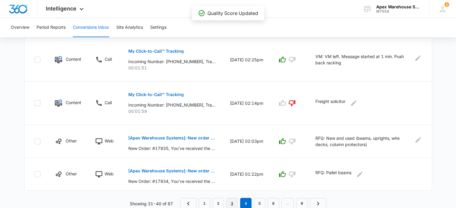
click at [233, 202] on link "3" at bounding box center [231, 203] width 11 height 11
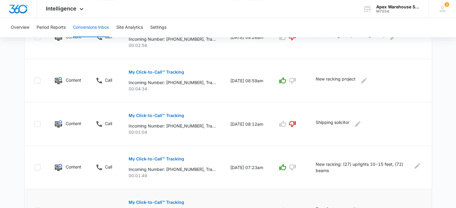
scroll to position [412, 0]
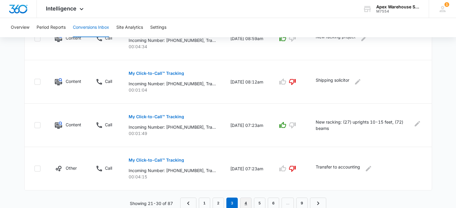
click at [248, 204] on link "4" at bounding box center [245, 203] width 11 height 11
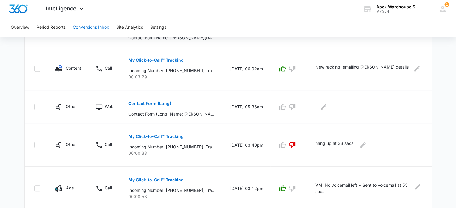
scroll to position [391, 0]
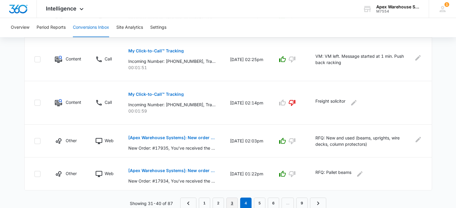
click at [234, 199] on link "3" at bounding box center [231, 203] width 11 height 11
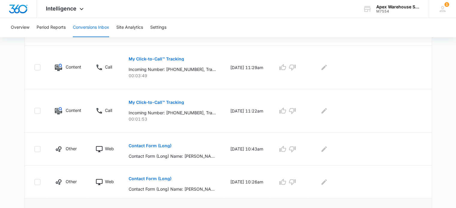
scroll to position [172, 0]
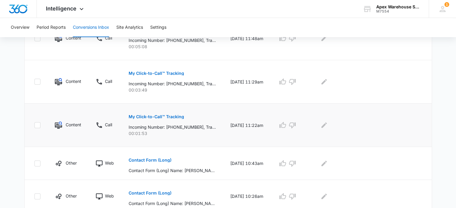
click at [176, 115] on p "My Click-to-Call™ Tracking" at bounding box center [156, 117] width 55 height 4
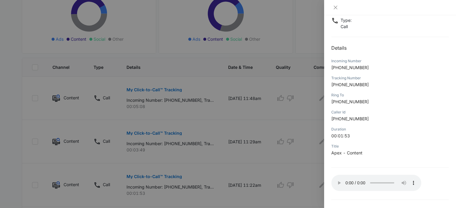
scroll to position [58, 0]
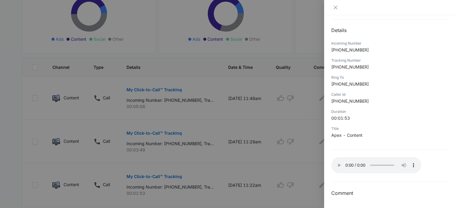
click at [279, 108] on div at bounding box center [228, 104] width 456 height 208
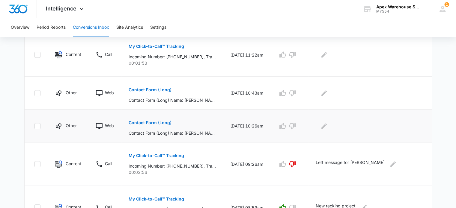
scroll to position [232, 0]
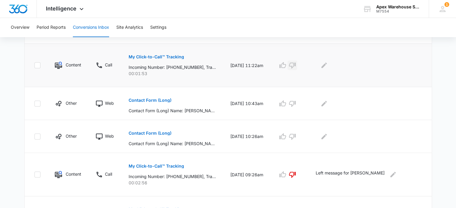
drag, startPoint x: 297, startPoint y: 68, endPoint x: 307, endPoint y: 64, distance: 10.2
click at [296, 68] on icon "button" at bounding box center [292, 65] width 7 height 7
click at [327, 66] on icon "Edit Comments" at bounding box center [323, 65] width 5 height 5
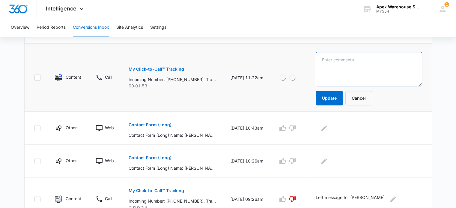
paste textarea "VM: Sent to voicemail at 50 secs. Employment verification"
type textarea "VM: Sent to voicemail at 50 secs. Employment verification"
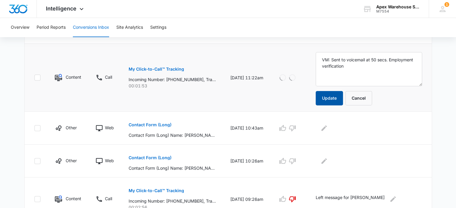
click at [338, 100] on button "Update" at bounding box center [329, 98] width 27 height 14
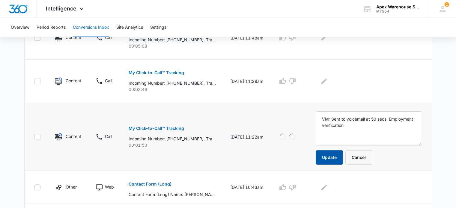
scroll to position [172, 0]
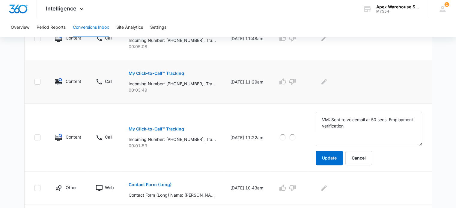
click at [164, 73] on p "My Click-to-Call™ Tracking" at bounding box center [156, 73] width 55 height 4
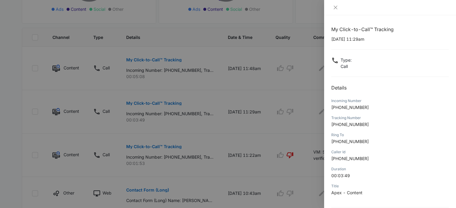
scroll to position [58, 0]
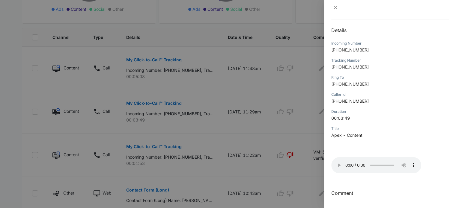
click at [307, 110] on div at bounding box center [228, 104] width 456 height 208
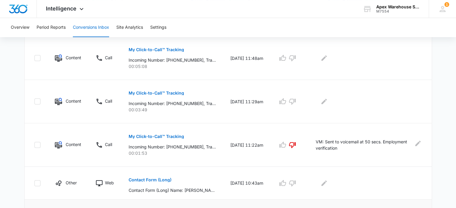
scroll to position [142, 0]
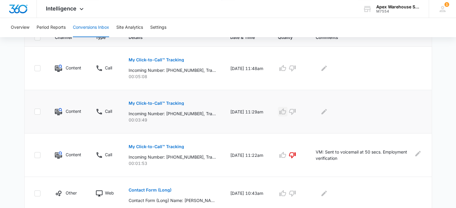
click at [286, 112] on icon "button" at bounding box center [282, 111] width 7 height 7
click at [328, 109] on icon "Edit Comments" at bounding box center [323, 111] width 7 height 7
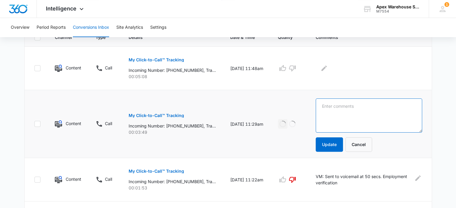
click at [333, 115] on textarea at bounding box center [369, 116] width 106 height 34
paste textarea "Design for Over Bay Door Pallet System"
type textarea "Design for Over Bay Door Pallet System"
click at [334, 145] on button "Update" at bounding box center [329, 145] width 27 height 14
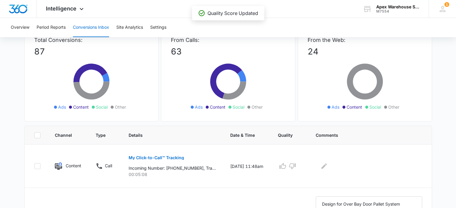
scroll to position [90, 0]
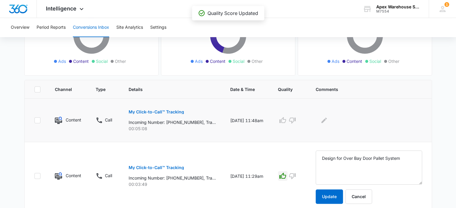
click at [172, 108] on button "My Click-to-Call™ Tracking" at bounding box center [156, 112] width 55 height 14
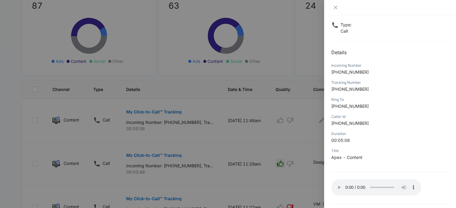
scroll to position [58, 0]
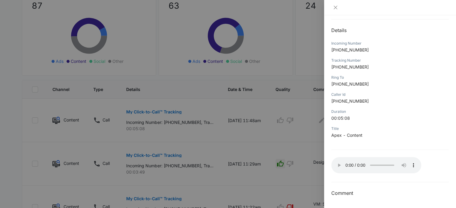
click at [318, 123] on div at bounding box center [228, 104] width 456 height 208
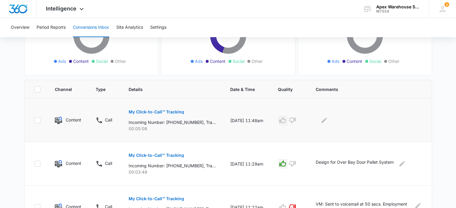
click at [285, 122] on button "button" at bounding box center [283, 121] width 10 height 10
click at [328, 121] on icon "Edit Comments" at bounding box center [323, 120] width 7 height 7
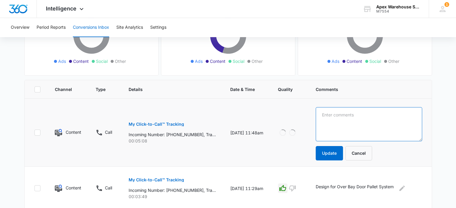
click at [334, 123] on textarea at bounding box center [369, 124] width 106 height 34
paste textarea "Flue space dividers and back stops"
type textarea "Flue space dividers and back stops"
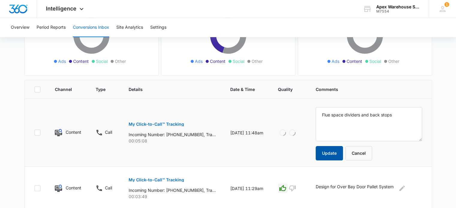
click at [336, 153] on button "Update" at bounding box center [329, 153] width 27 height 14
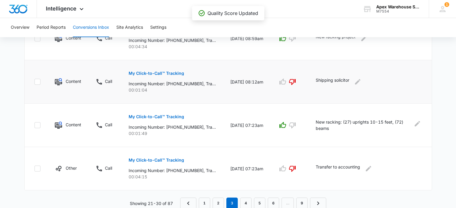
scroll to position [412, 0]
